Goal: Information Seeking & Learning: Learn about a topic

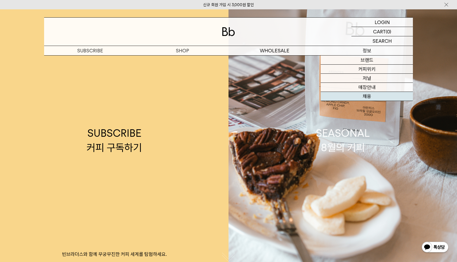
click at [376, 96] on link "채용" at bounding box center [367, 96] width 92 height 9
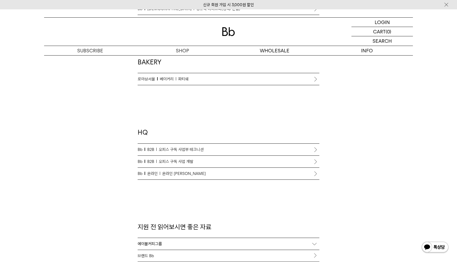
scroll to position [428, 0]
click at [190, 148] on span "오피스 구독 사업부 테크니션" at bounding box center [181, 148] width 45 height 6
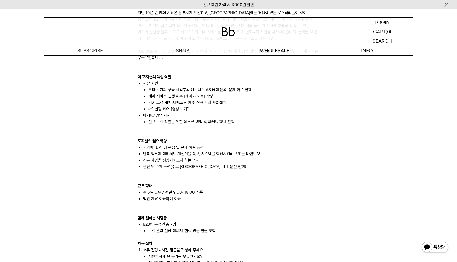
scroll to position [370, 0]
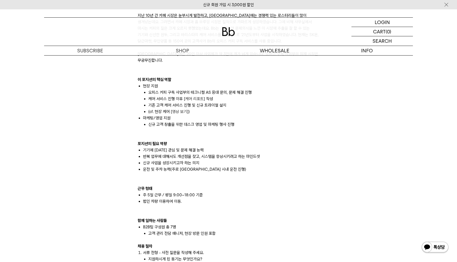
click at [195, 97] on link "케어 리포트" at bounding box center [194, 99] width 18 height 5
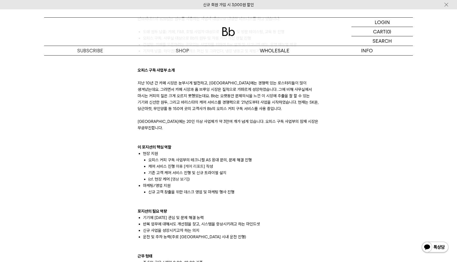
scroll to position [302, 0]
drag, startPoint x: 147, startPoint y: 188, endPoint x: 256, endPoint y: 183, distance: 109.5
click at [254, 189] on ul "신규 고객 창출을 위한 데스크 영업 및 마케팅 행사 진행" at bounding box center [231, 192] width 177 height 6
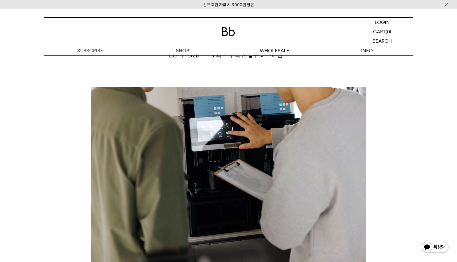
scroll to position [0, 0]
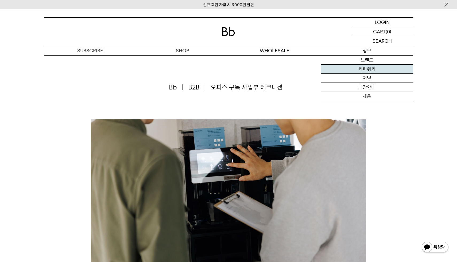
click at [378, 72] on link "커피위키" at bounding box center [367, 69] width 92 height 9
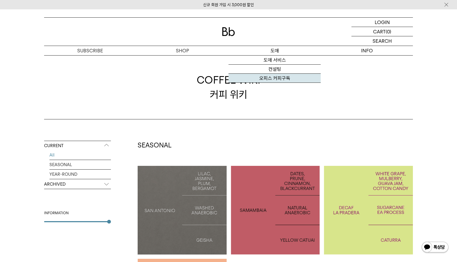
click at [277, 82] on link "오피스 커피구독" at bounding box center [275, 78] width 92 height 9
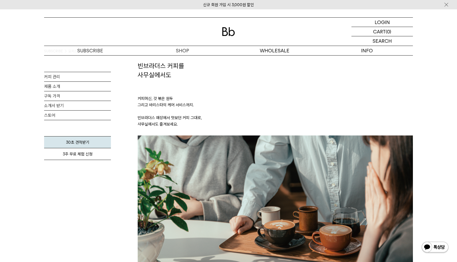
scroll to position [18, 0]
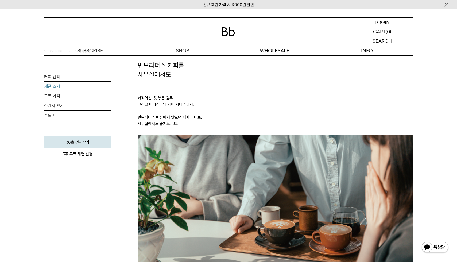
click at [80, 84] on link "제품 소개" at bounding box center [77, 86] width 67 height 9
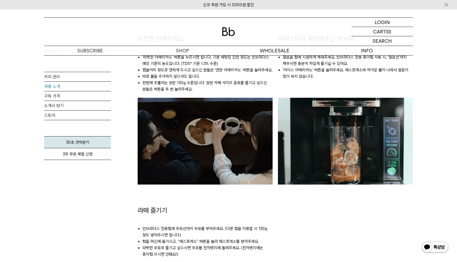
scroll to position [452, 0]
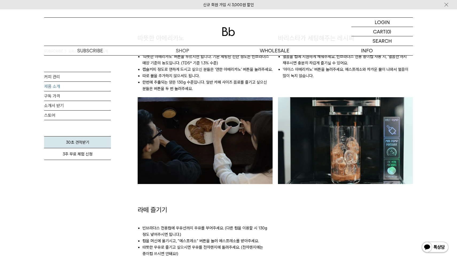
click at [95, 90] on link "제품 소개" at bounding box center [77, 86] width 67 height 9
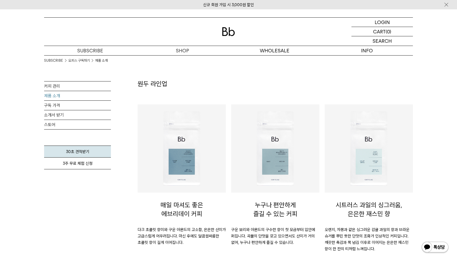
click at [95, 97] on link "제품 소개" at bounding box center [77, 95] width 67 height 9
click at [90, 104] on link "구독 가격" at bounding box center [77, 105] width 67 height 9
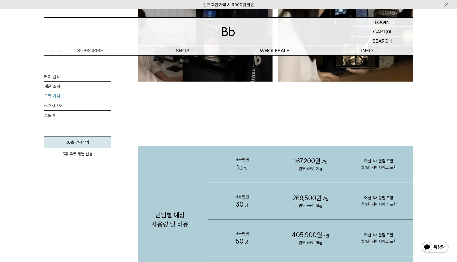
scroll to position [456, 0]
click at [79, 79] on link "커피 관리" at bounding box center [77, 76] width 67 height 9
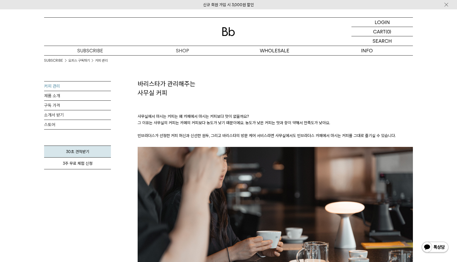
click at [56, 90] on link "커피 관리" at bounding box center [77, 86] width 67 height 9
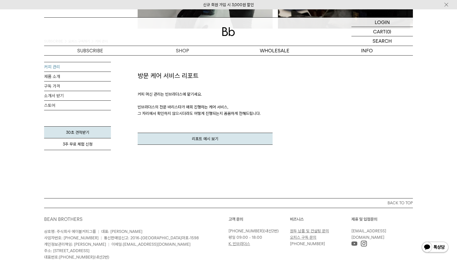
scroll to position [653, 0]
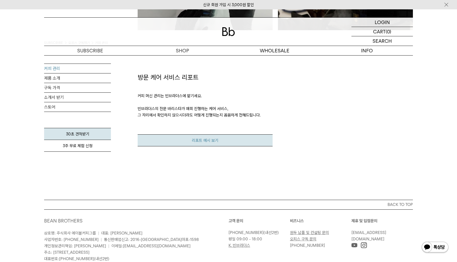
click at [201, 137] on link "리포트 예시 보기" at bounding box center [205, 141] width 135 height 12
click at [103, 102] on link "스토어" at bounding box center [77, 106] width 67 height 9
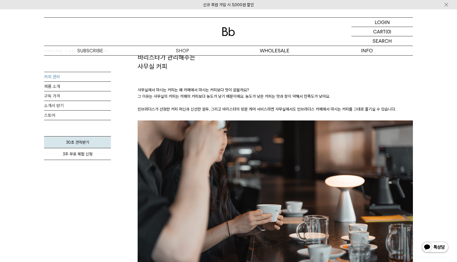
scroll to position [0, 0]
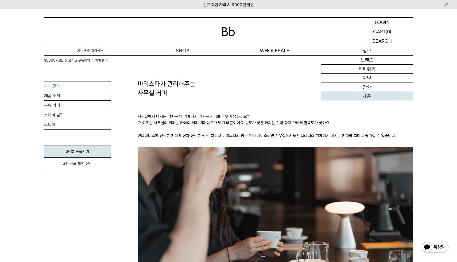
click at [363, 97] on link "채용" at bounding box center [367, 96] width 92 height 9
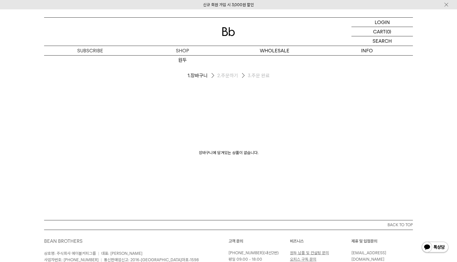
click at [230, 36] on img at bounding box center [228, 31] width 13 height 9
click at [238, 29] on div at bounding box center [228, 32] width 369 height 28
click at [220, 33] on div at bounding box center [228, 32] width 369 height 28
click at [227, 33] on img at bounding box center [228, 31] width 13 height 9
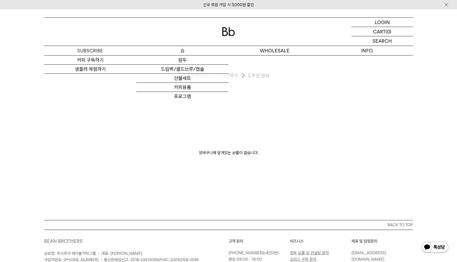
click at [185, 53] on p "숍" at bounding box center [182, 50] width 92 height 9
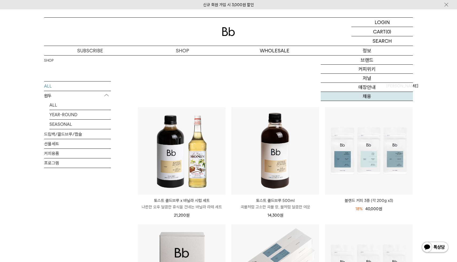
click at [372, 97] on link "채용" at bounding box center [367, 96] width 92 height 9
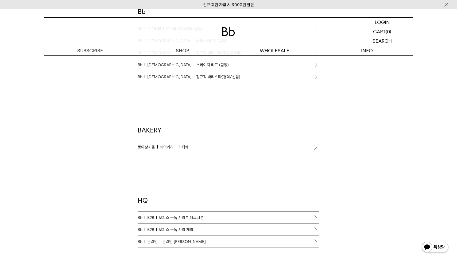
scroll to position [360, 0]
click at [190, 228] on span "오피스 구독 사업 개발" at bounding box center [176, 228] width 35 height 6
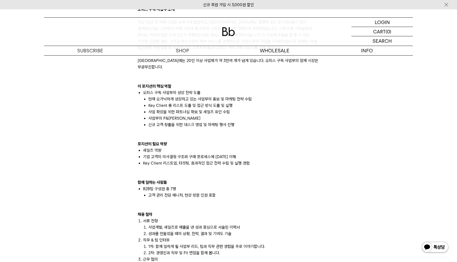
scroll to position [362, 0]
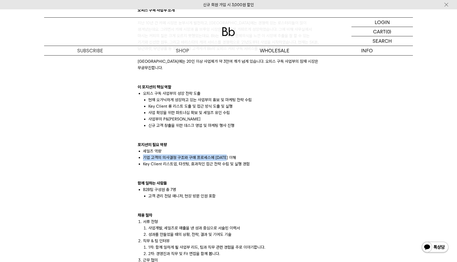
drag, startPoint x: 233, startPoint y: 154, endPoint x: 144, endPoint y: 151, distance: 88.8
click at [144, 155] on li "기업 고객의 의사결정 구조와 구매 프로세스에 대한 이해" at bounding box center [231, 158] width 177 height 6
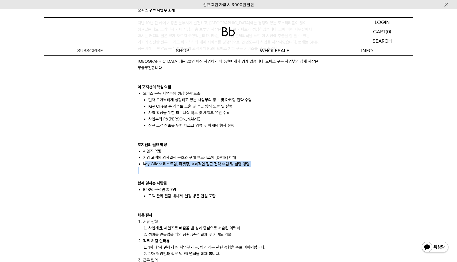
drag, startPoint x: 144, startPoint y: 158, endPoint x: 170, endPoint y: 163, distance: 25.6
click at [170, 163] on div "빈브라더스의 B2B팀은 원두를 사용하는 사업자 대상으로 다양한 비즈니스를 하고 있습니다. 도매 원두 납품: 카페, F&B, 호텔 사업자 대상으…" at bounding box center [229, 145] width 182 height 392
click at [170, 167] on p at bounding box center [229, 170] width 182 height 6
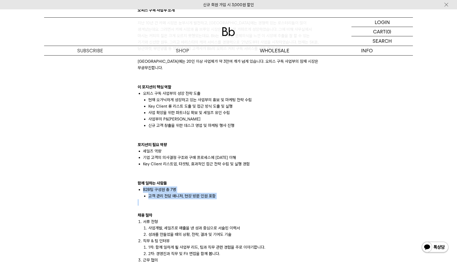
drag, startPoint x: 143, startPoint y: 182, endPoint x: 174, endPoint y: 199, distance: 35.9
click at [174, 199] on div "빈브라더스의 B2B팀은 원두를 사용하는 사업자 대상으로 다양한 비즈니스를 하고 있습니다. 도매 원두 납품: 카페, F&B, 호텔 사업자 대상으…" at bounding box center [229, 145] width 182 height 392
click at [175, 200] on div at bounding box center [229, 203] width 182 height 6
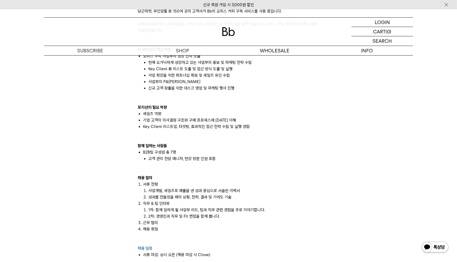
scroll to position [404, 0]
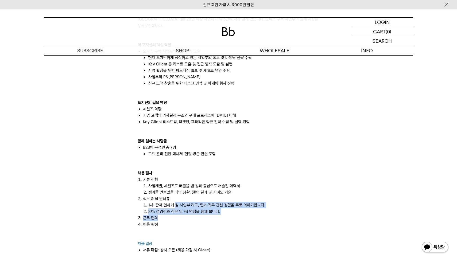
drag, startPoint x: 175, startPoint y: 199, endPoint x: 176, endPoint y: 210, distance: 11.6
click at [176, 210] on ol "서류 전형 사업개발, 세일즈로 매출을 낸 성과 중심으로 서술된 이력서 성과를 만들었을 때의 상황, 전략, 결과 및 기여도 기술 직무 & 팀 인…" at bounding box center [229, 209] width 182 height 64
click at [176, 215] on li "근무 협의" at bounding box center [231, 218] width 177 height 6
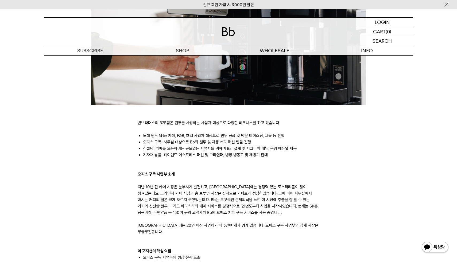
scroll to position [0, 0]
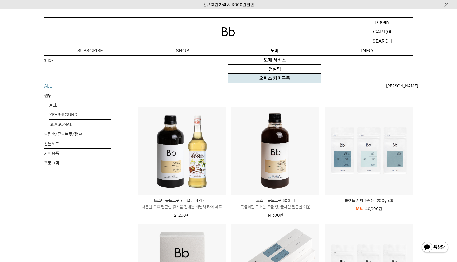
click at [275, 77] on link "오피스 커피구독" at bounding box center [275, 78] width 92 height 9
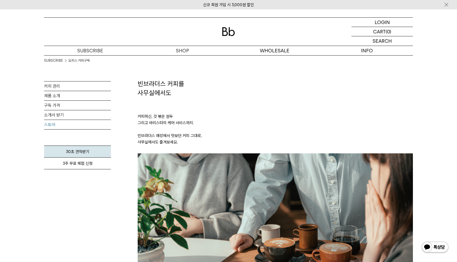
click at [84, 123] on link "스토어" at bounding box center [77, 124] width 67 height 9
click at [90, 93] on link "제품 소개" at bounding box center [77, 95] width 67 height 9
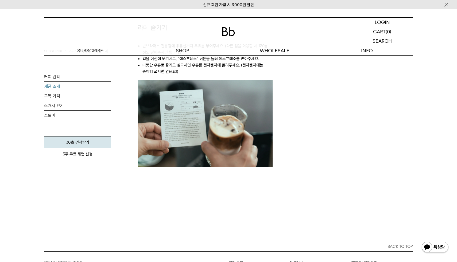
scroll to position [645, 0]
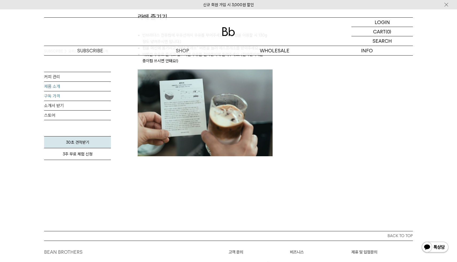
click at [86, 97] on link "구독 가격" at bounding box center [77, 95] width 67 height 9
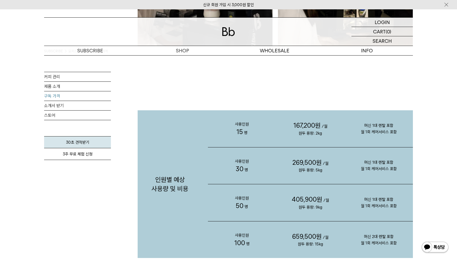
scroll to position [452, 0]
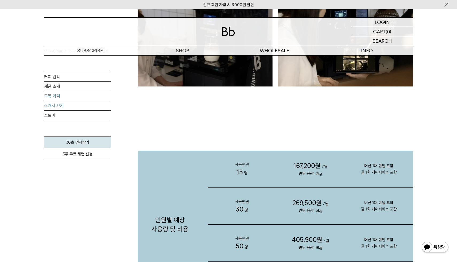
click at [90, 108] on link "소개서 받기" at bounding box center [77, 105] width 67 height 9
click at [78, 77] on link "커피 관리" at bounding box center [77, 76] width 67 height 9
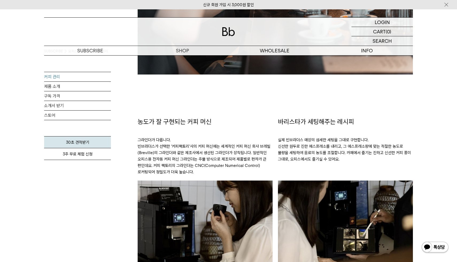
scroll to position [259, 0]
